Goal: Information Seeking & Learning: Learn about a topic

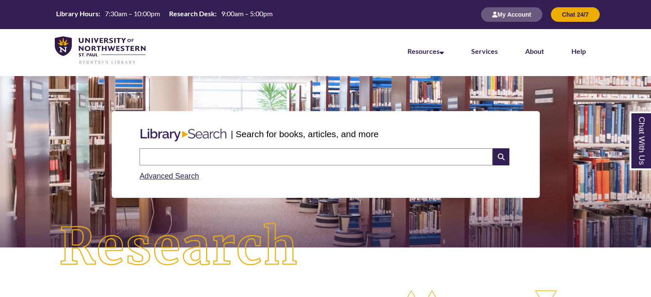
click at [269, 162] on input "text" at bounding box center [316, 157] width 353 height 17
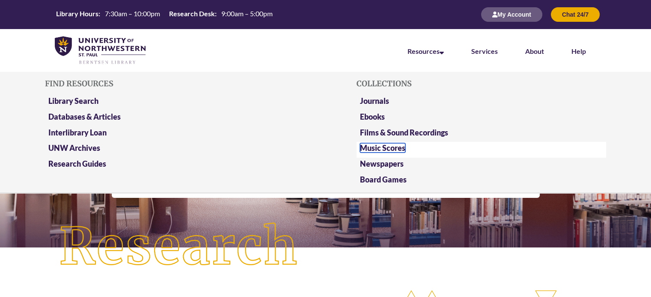
click at [386, 149] on link "Music Scores" at bounding box center [382, 147] width 45 height 9
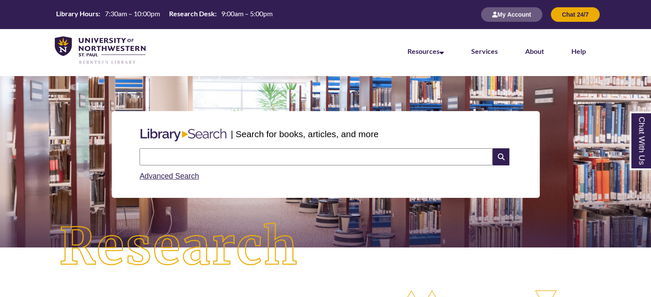
scroll to position [4, 4]
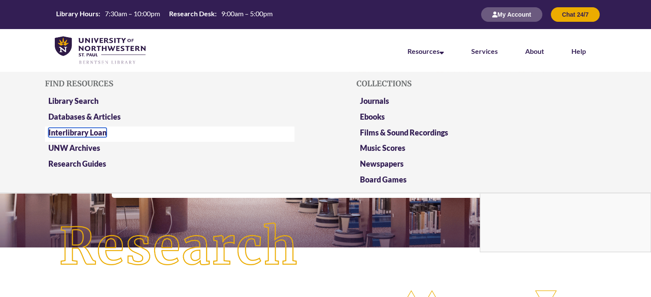
click at [51, 130] on link "Interlibrary Loan" at bounding box center [77, 132] width 58 height 9
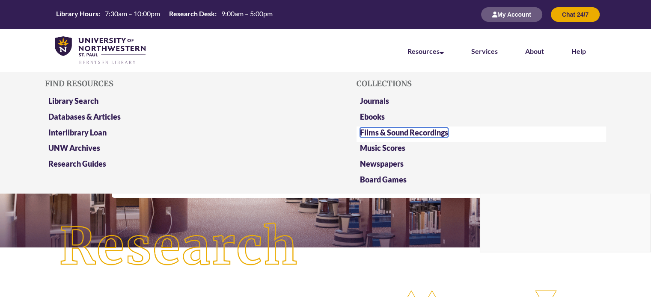
click at [382, 131] on link "Films & Sound Recordings" at bounding box center [404, 132] width 88 height 9
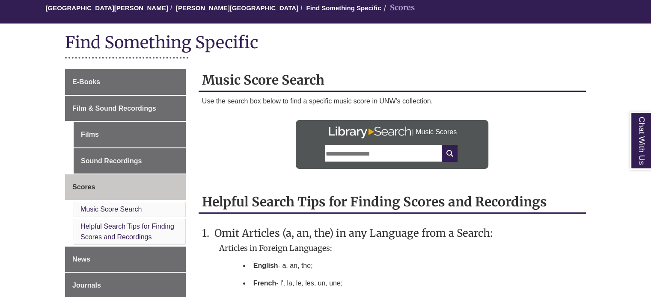
scroll to position [92, 0]
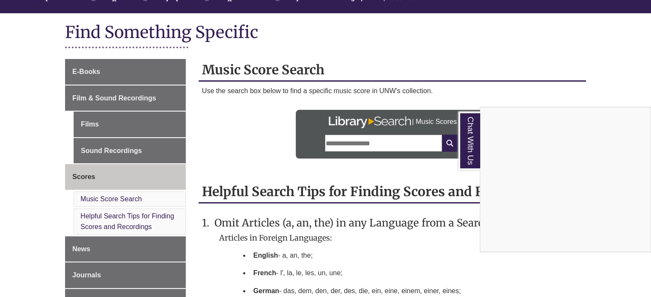
click at [380, 142] on div "Chat With Us" at bounding box center [325, 148] width 651 height 297
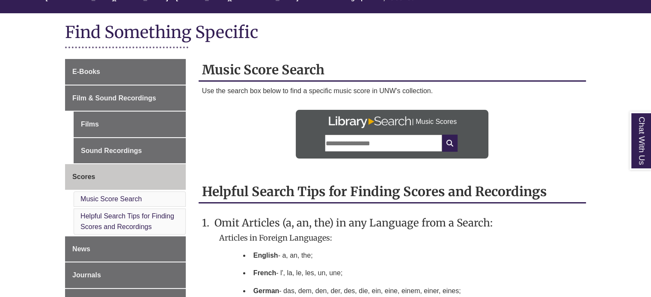
click at [380, 142] on input "text" at bounding box center [383, 143] width 117 height 17
type input "**********"
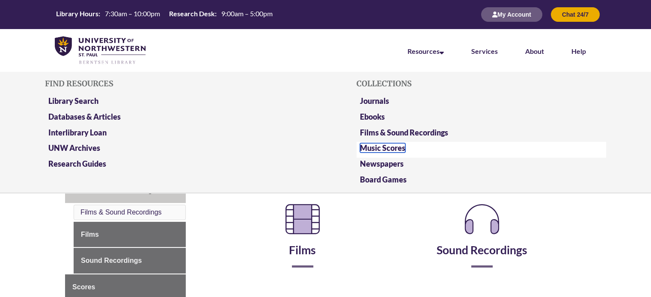
click at [395, 147] on link "Music Scores" at bounding box center [382, 147] width 45 height 9
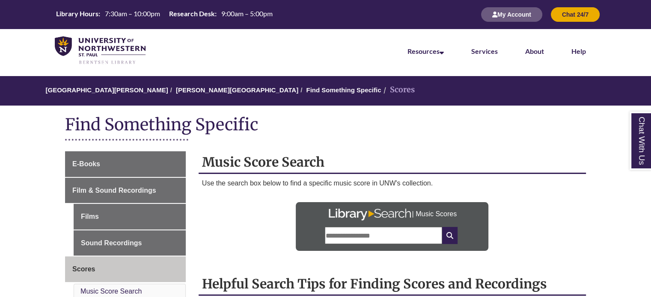
click at [360, 234] on input "text" at bounding box center [383, 235] width 117 height 17
type input "**********"
